Goal: Navigation & Orientation: Find specific page/section

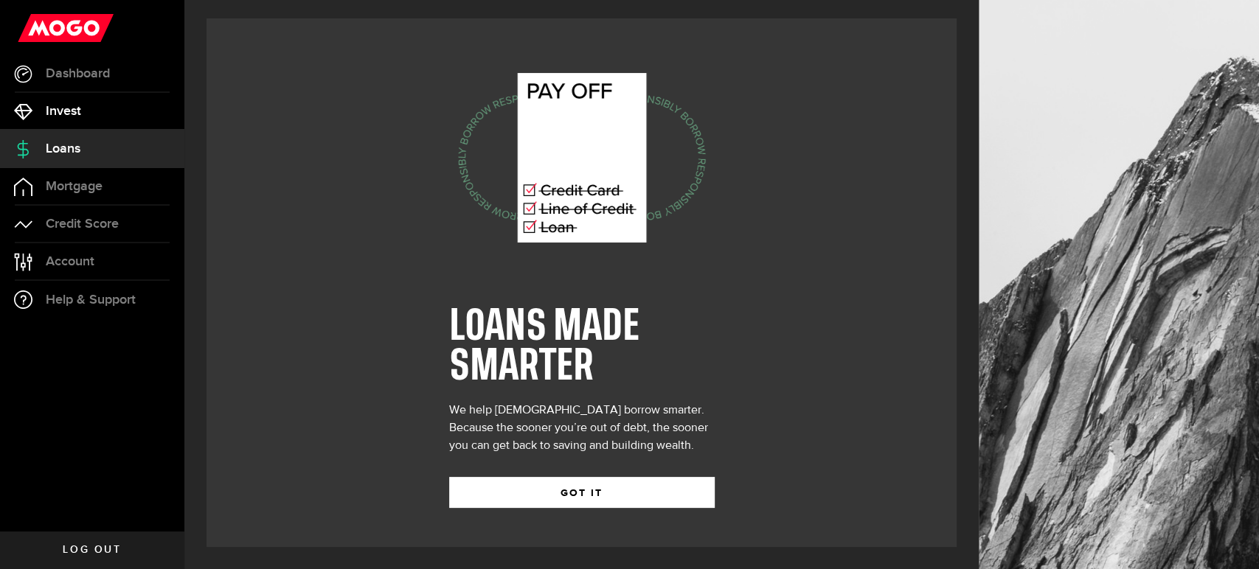
click at [68, 116] on span "Invest" at bounding box center [63, 111] width 35 height 13
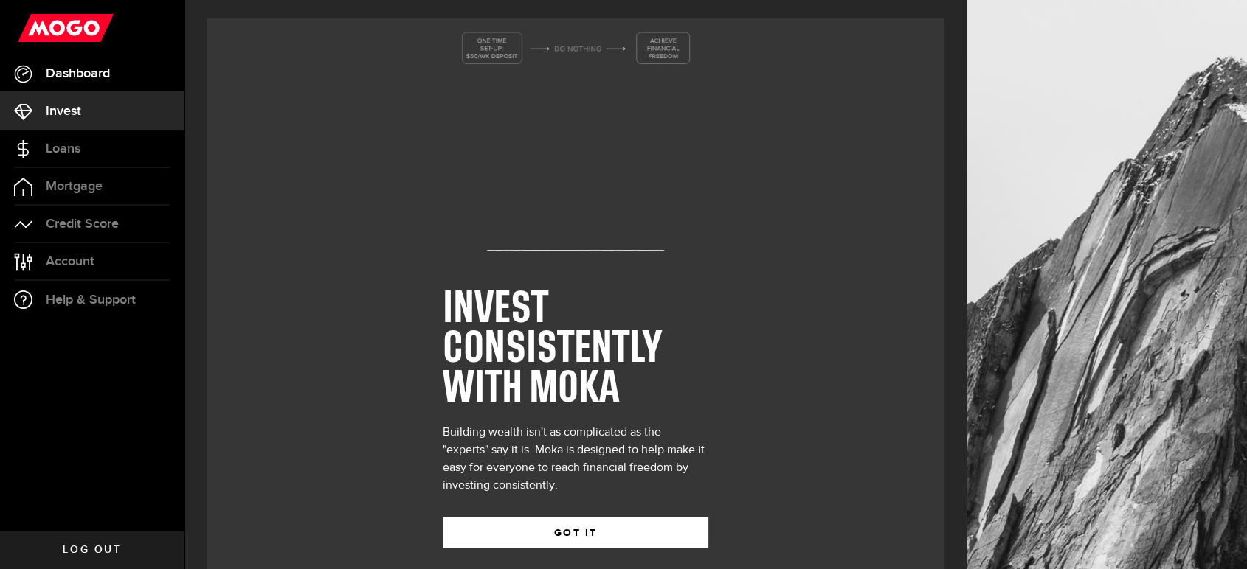
click at [106, 74] on span "Dashboard" at bounding box center [78, 73] width 64 height 13
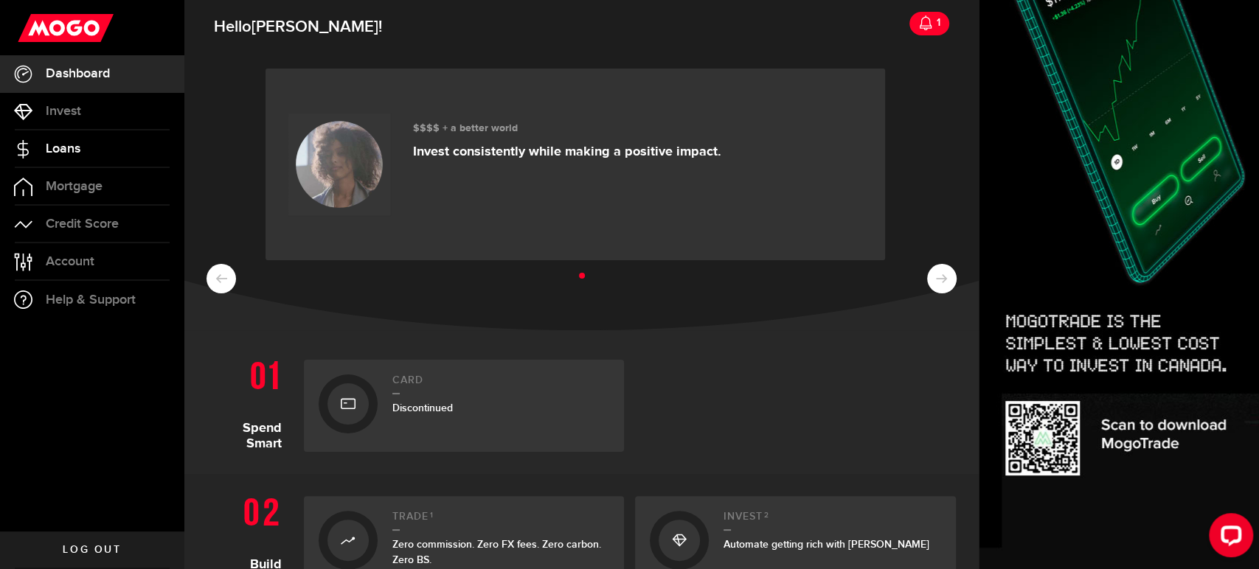
click at [76, 148] on span "Loans" at bounding box center [63, 148] width 35 height 13
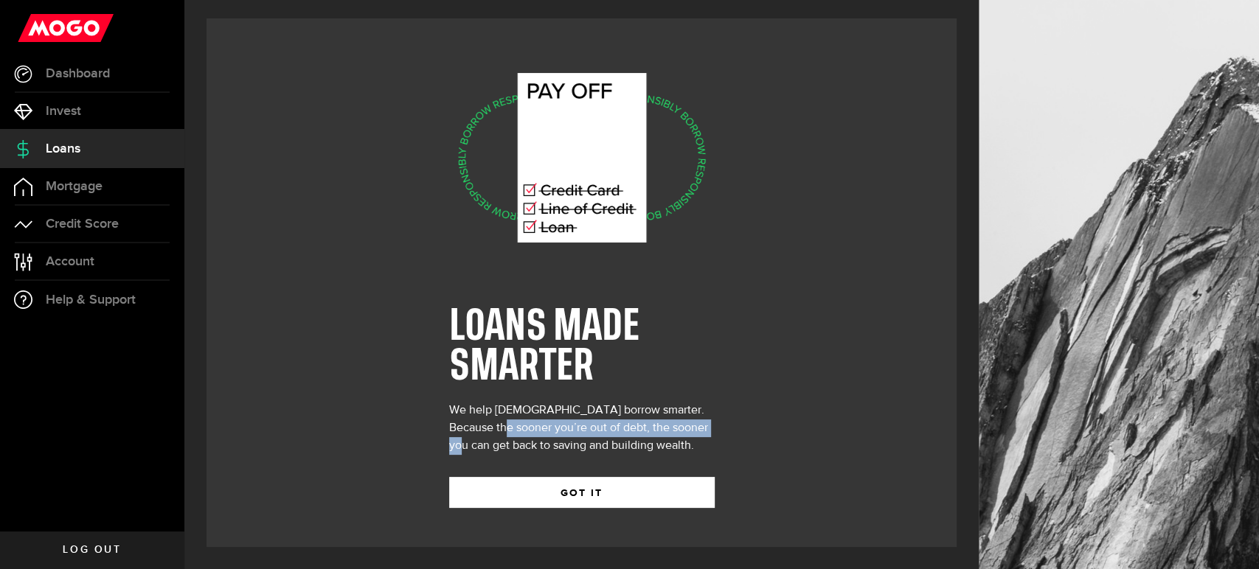
drag, startPoint x: 488, startPoint y: 420, endPoint x: 710, endPoint y: 425, distance: 222.1
click at [707, 425] on div "We help [DEMOGRAPHIC_DATA] borrow smarter. Because the sooner you’re out of deb…" at bounding box center [582, 428] width 266 height 53
click at [722, 423] on div "LOANS MADE SMARTER We help [DEMOGRAPHIC_DATA] borrow smarter. Because the soone…" at bounding box center [582, 282] width 750 height 529
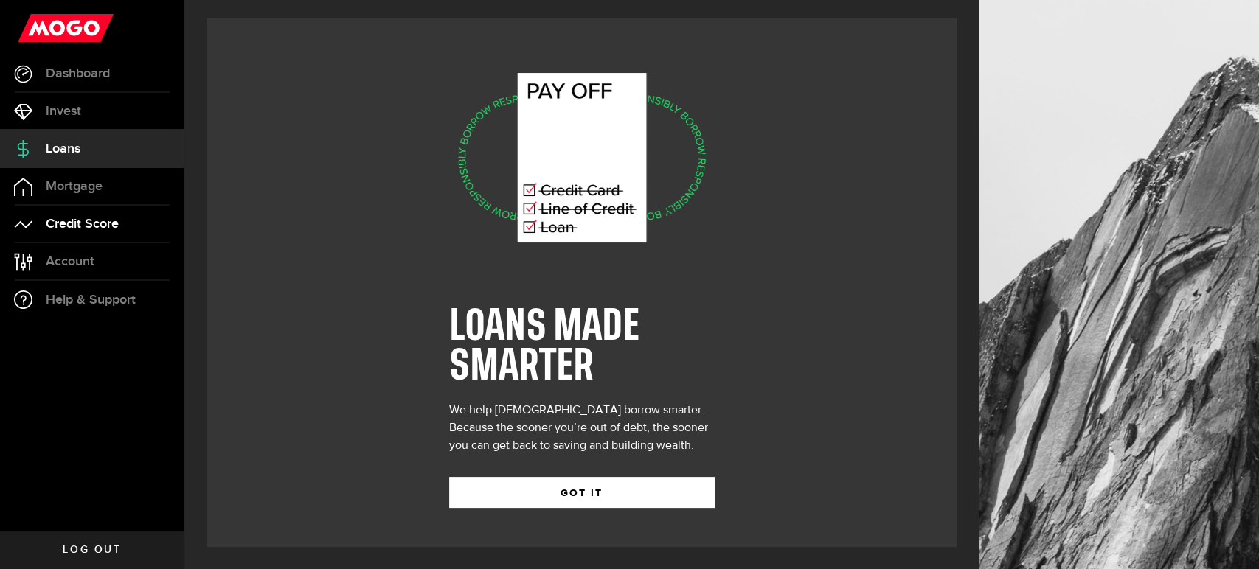
click at [99, 218] on span "Credit Score" at bounding box center [82, 224] width 73 height 13
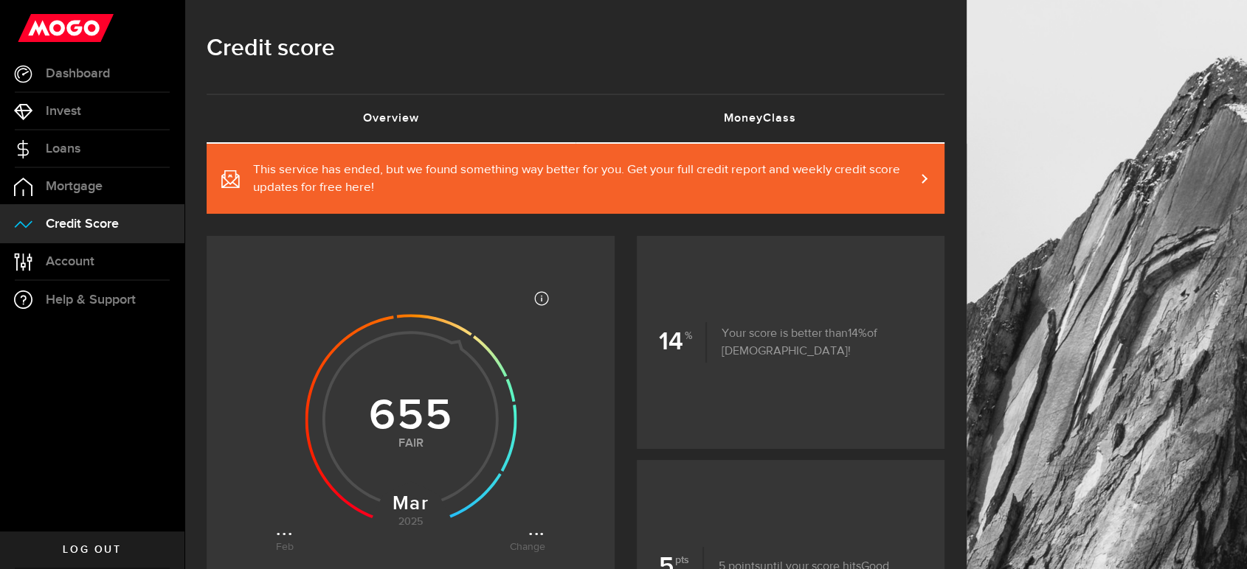
click at [806, 130] on link "MoneyClass (requires attention)" at bounding box center [759, 118] width 369 height 47
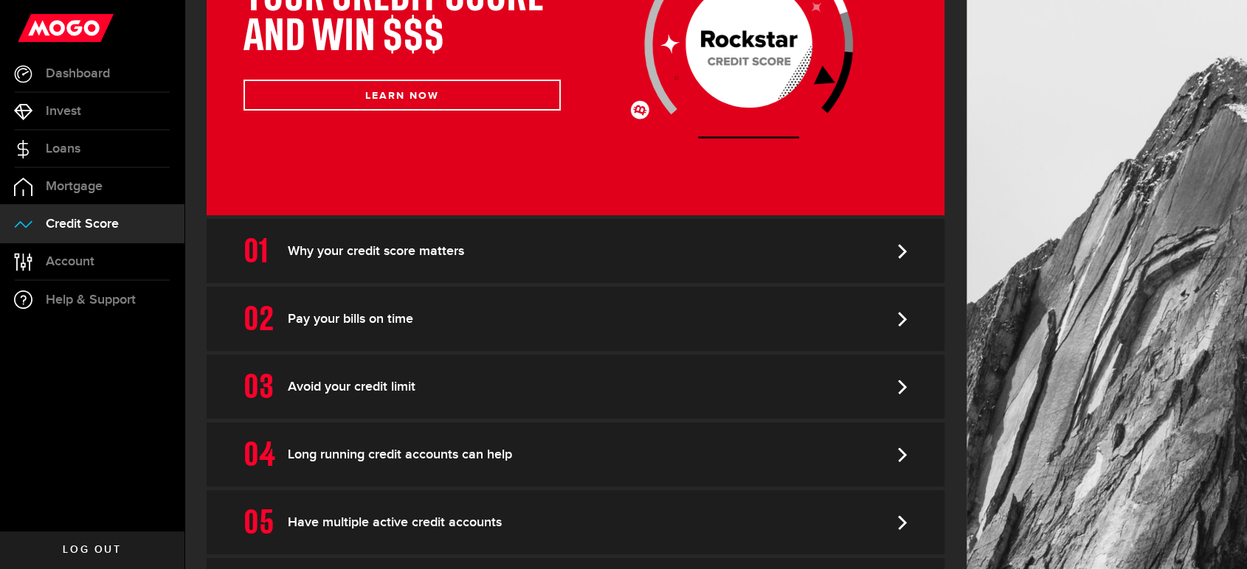
scroll to position [409, 0]
